Goal: Communication & Community: Answer question/provide support

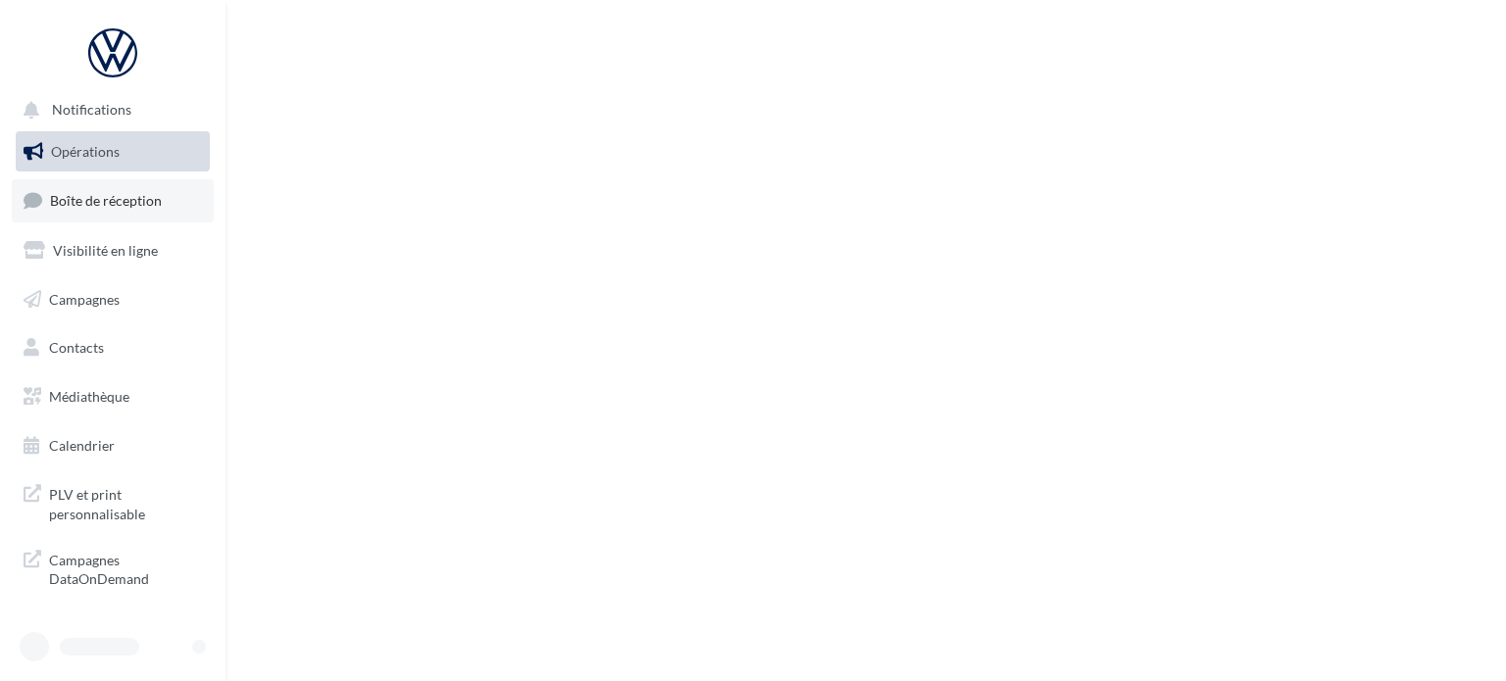
click at [115, 204] on span "Boîte de réception" at bounding box center [106, 200] width 112 height 17
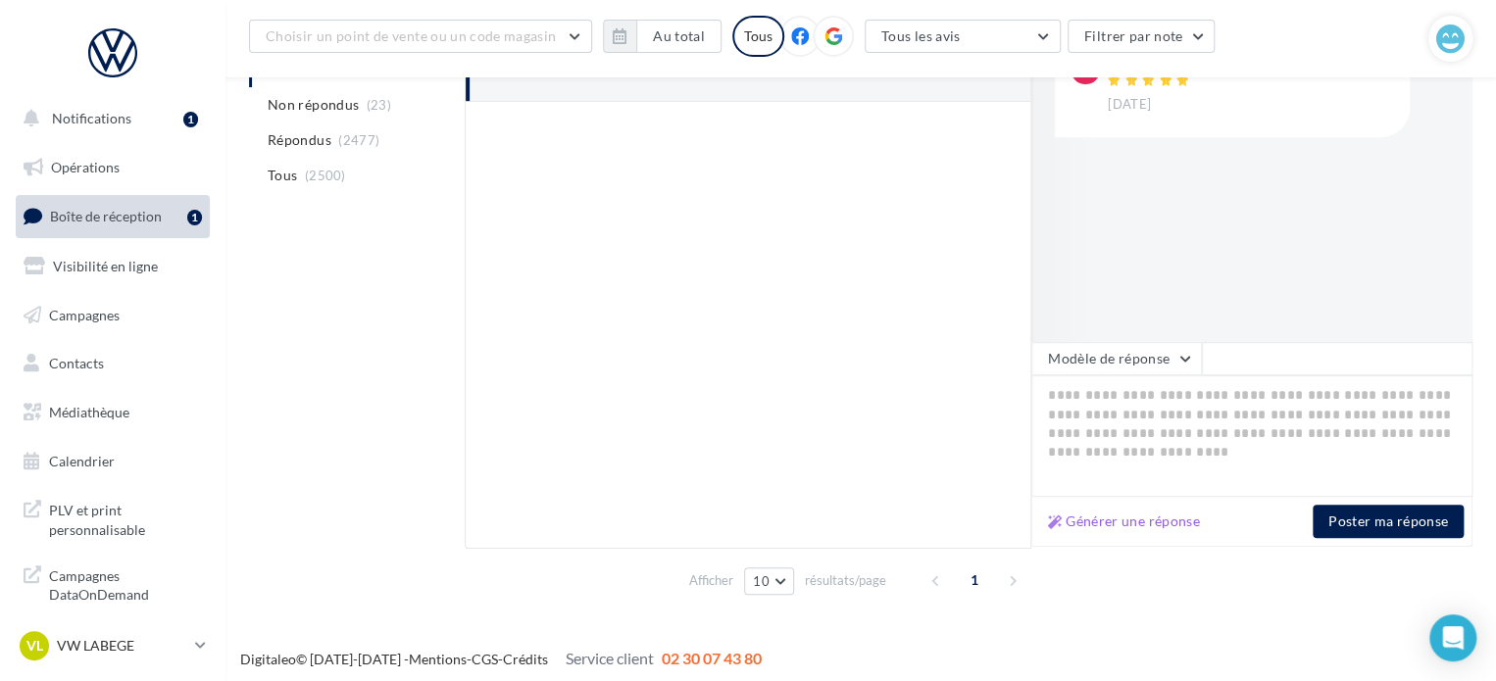
scroll to position [337, 0]
click at [1102, 513] on button "Générer une réponse" at bounding box center [1124, 520] width 168 height 24
type textarea "**********"
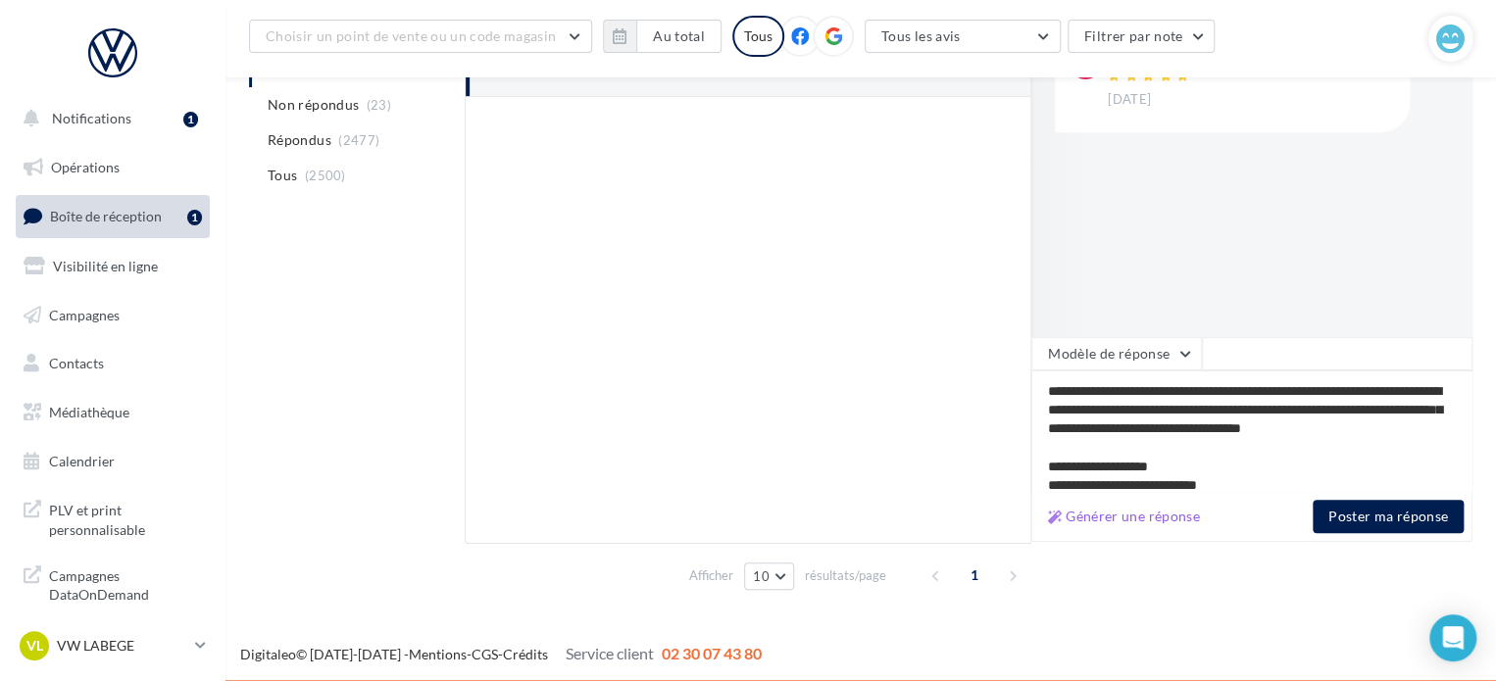
scroll to position [37, 0]
click at [1372, 536] on div "Générer une réponse Poster ma réponse" at bounding box center [1251, 517] width 441 height 50
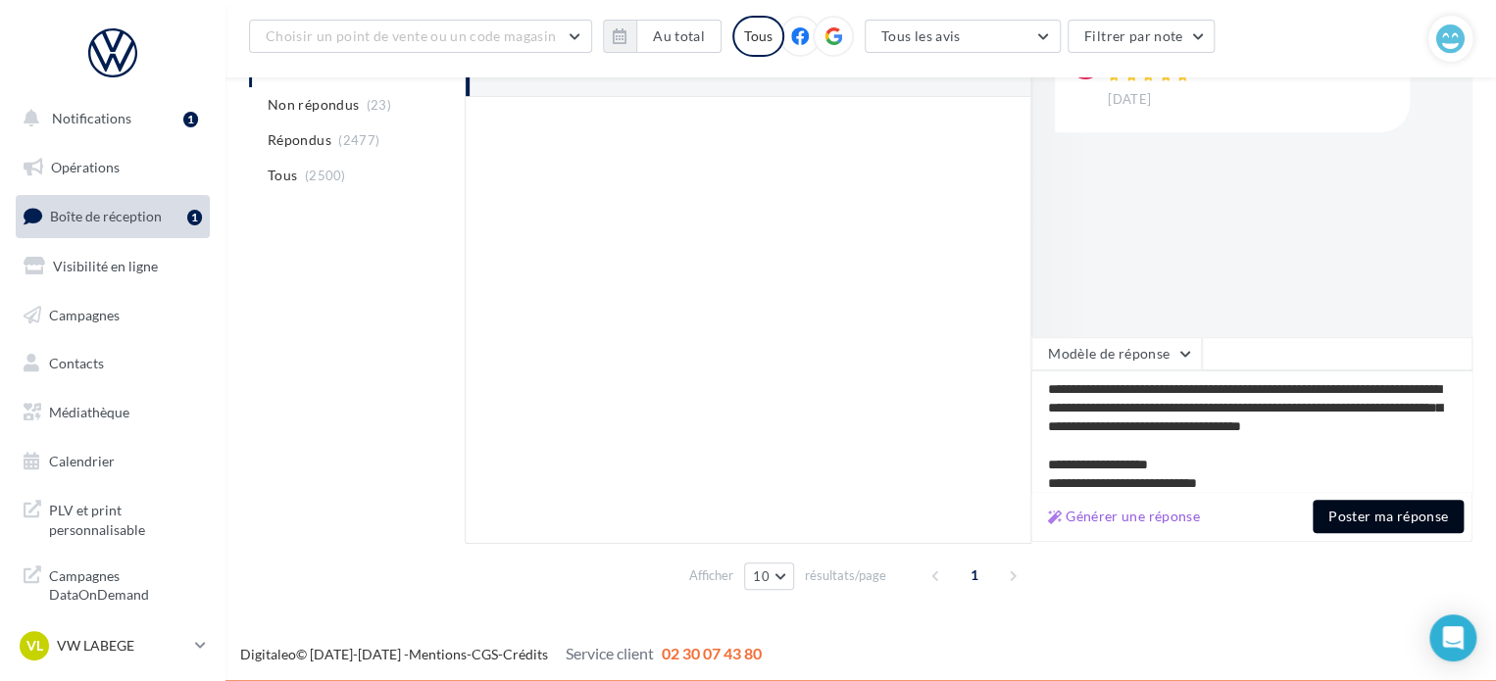
click at [1386, 520] on button "Poster ma réponse" at bounding box center [1387, 516] width 151 height 33
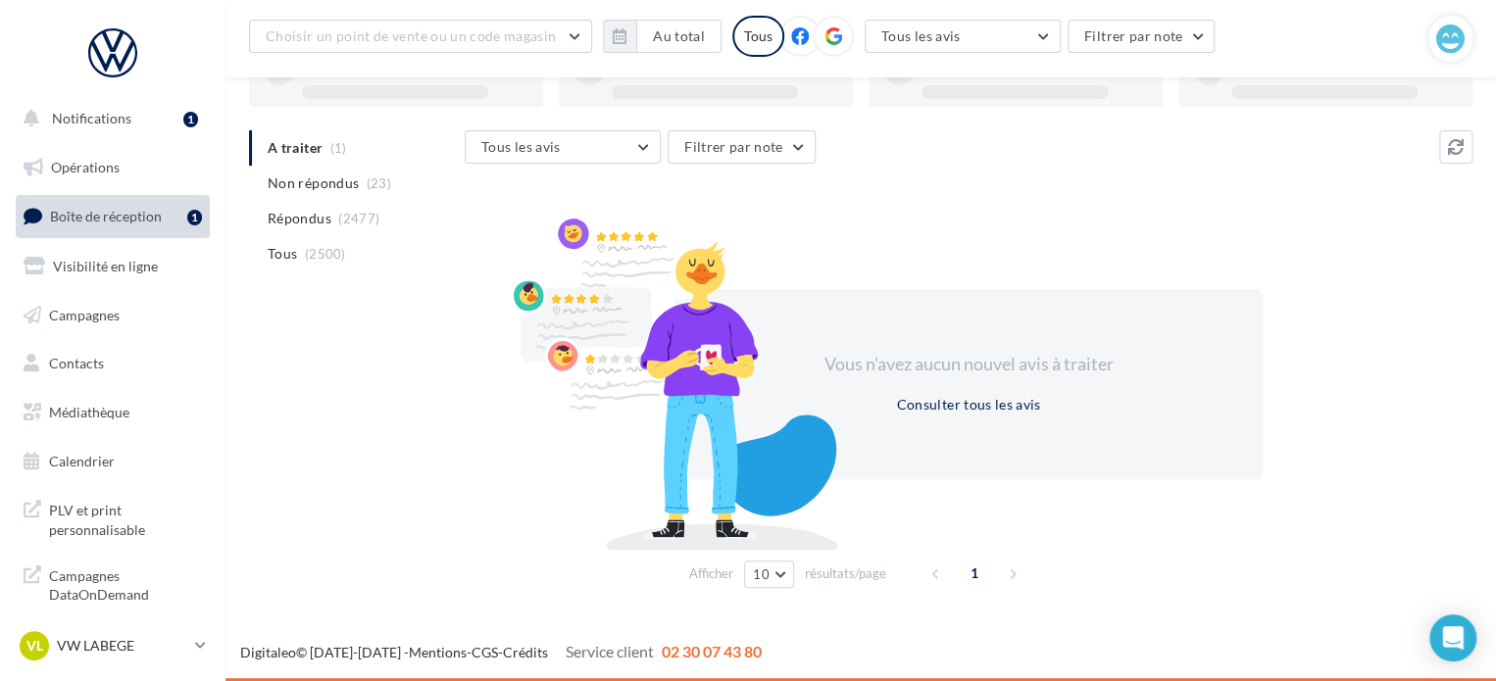
scroll to position [151, 0]
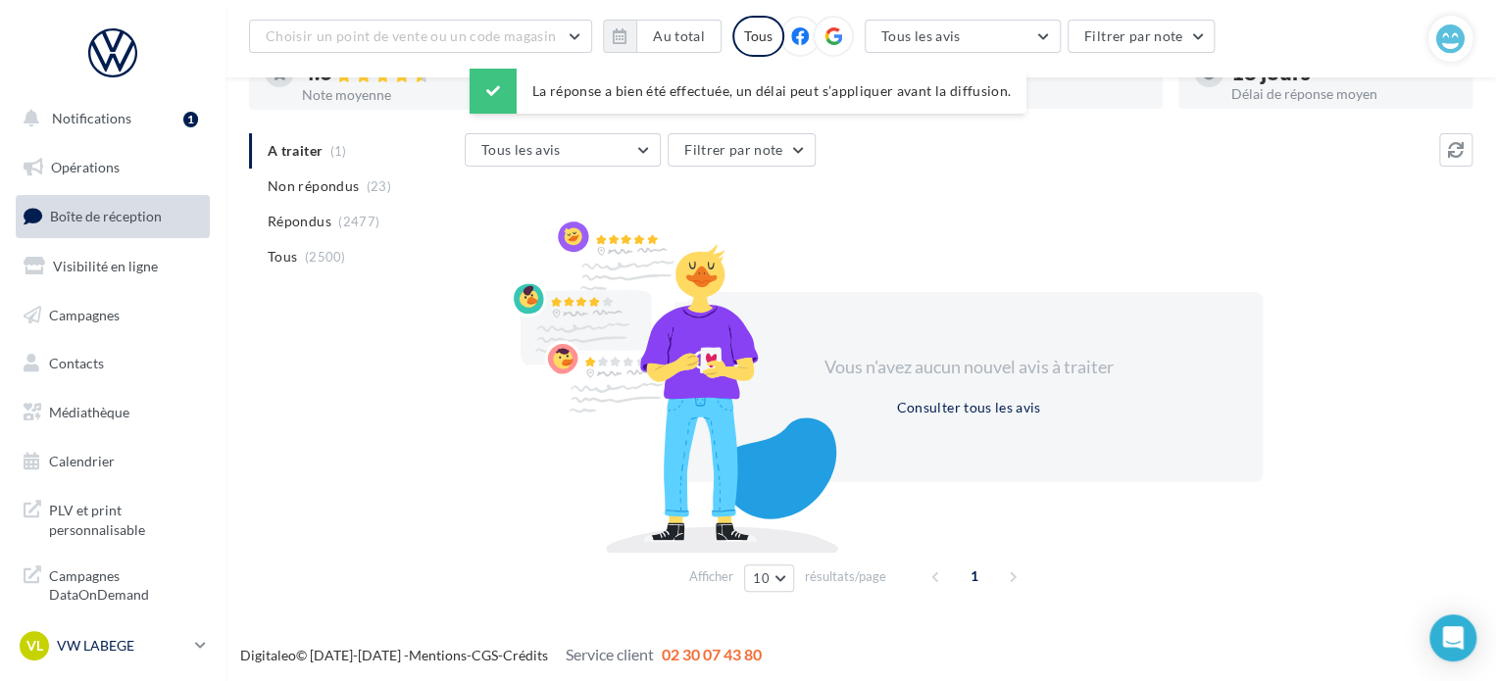
click at [97, 650] on p "VW LABEGE" at bounding box center [122, 646] width 130 height 20
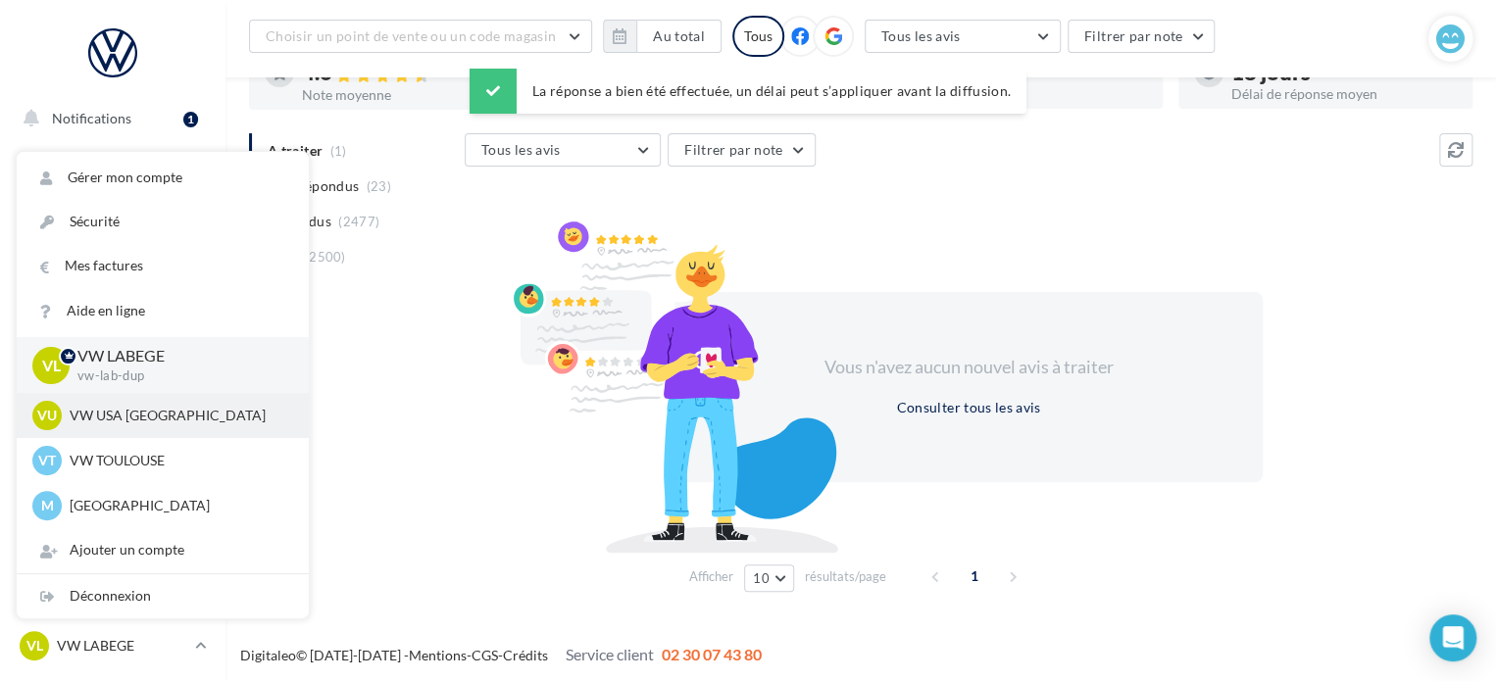
click at [157, 422] on p "VW USA TOULOUSE" at bounding box center [178, 416] width 216 height 20
